Goal: Information Seeking & Learning: Check status

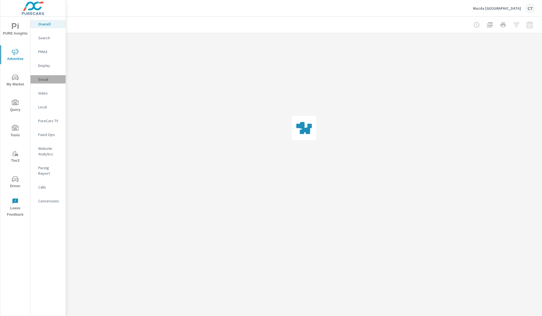
click at [48, 78] on p "Social" at bounding box center [49, 80] width 23 height 6
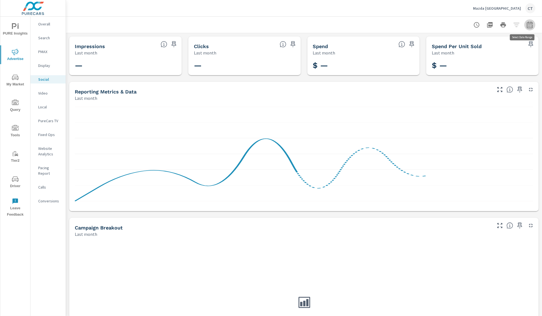
click at [526, 28] on icon "button" at bounding box center [529, 24] width 6 height 7
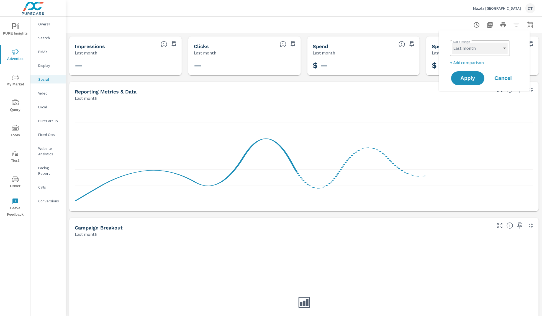
click at [484, 47] on select "Custom [DATE] Last week Last 7 days Last 14 days Last 30 days Last 45 days Last…" at bounding box center [479, 48] width 55 height 11
click at [452, 43] on select "Custom [DATE] Last week Last 7 days Last 14 days Last 30 days Last 45 days Last…" at bounding box center [479, 48] width 55 height 11
select select "Month to date"
click at [469, 62] on p "+ Add comparison" at bounding box center [485, 62] width 71 height 7
select select "Previous period"
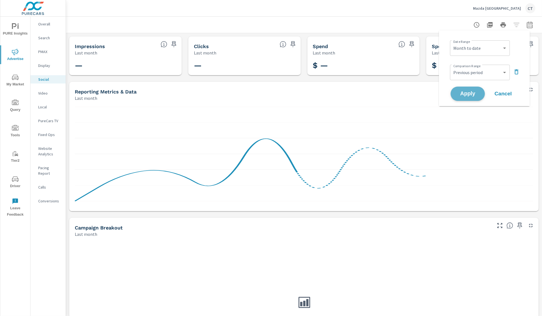
click at [467, 88] on button "Apply" at bounding box center [467, 94] width 34 height 14
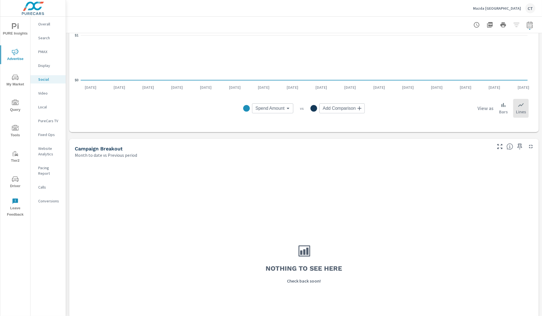
scroll to position [136, 0]
click at [526, 25] on icon "button" at bounding box center [529, 25] width 7 height 7
select select "Month to date"
select select "Previous period"
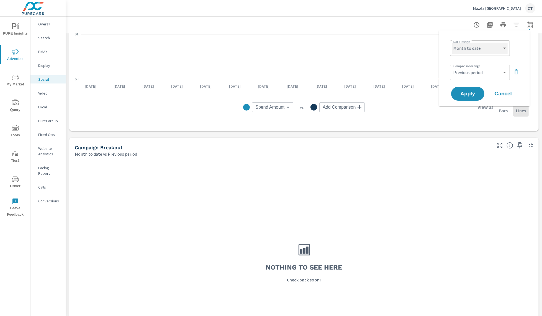
click at [489, 48] on select "Custom [DATE] Last week Last 7 days Last 14 days Last 30 days Last 45 days Last…" at bounding box center [479, 48] width 55 height 11
click at [452, 43] on select "Custom [DATE] Last week Last 7 days Last 14 days Last 30 days Last 45 days Last…" at bounding box center [479, 48] width 55 height 11
select select "Last 180 days"
click at [475, 84] on div "Date Range Custom [DATE] Last week Last 7 days Last 14 days Last 30 days Last 4…" at bounding box center [483, 68] width 77 height 67
click at [474, 88] on button "Apply" at bounding box center [467, 94] width 34 height 14
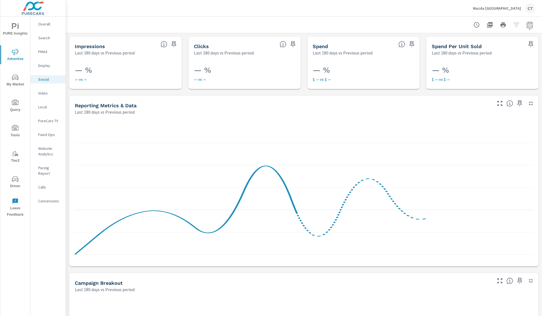
scroll to position [191, 0]
